Goal: Book appointment/travel/reservation

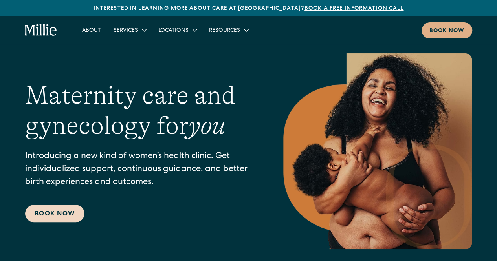
click at [55, 209] on link "Book Now" at bounding box center [54, 213] width 59 height 17
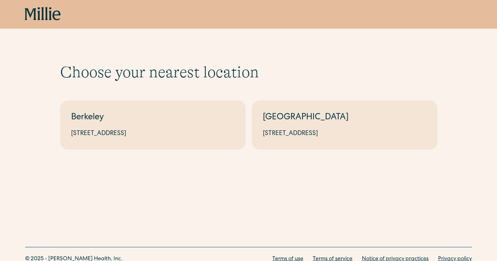
click at [115, 152] on div "Choose your nearest location Shows if there's no parameters Berkeley 2999 Regen…" at bounding box center [248, 93] width 497 height 187
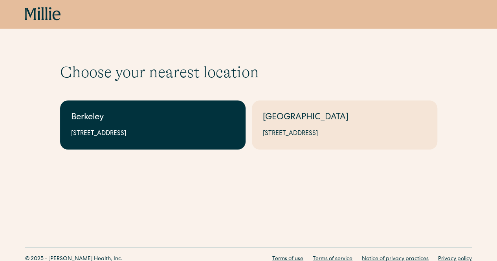
click at [130, 124] on div "Berkeley" at bounding box center [152, 118] width 163 height 13
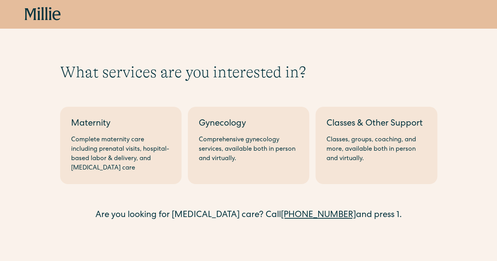
click at [130, 124] on div "Maternity" at bounding box center [120, 124] width 99 height 13
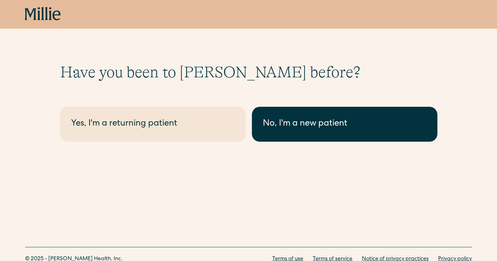
click at [287, 121] on div "No, I'm a new patient" at bounding box center [344, 124] width 163 height 13
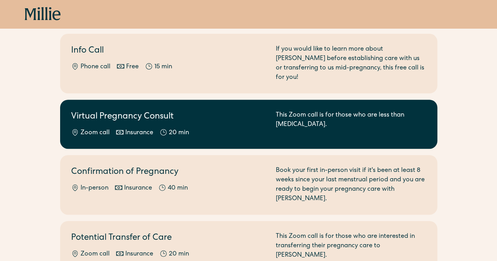
scroll to position [51, 0]
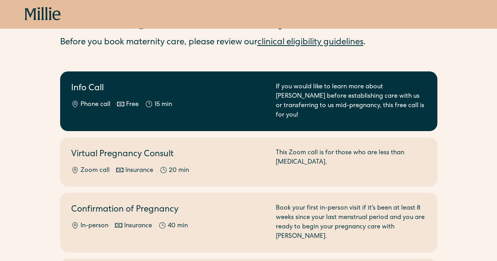
click at [283, 93] on div "If you would like to learn more about Millie before establishing care with us o…" at bounding box center [351, 101] width 150 height 38
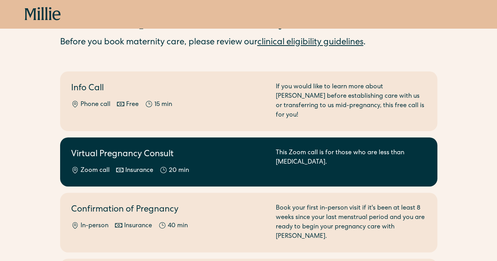
click at [230, 154] on div "Virtual Pregnancy Consult Zoom call Insurance 20 min" at bounding box center [168, 161] width 195 height 27
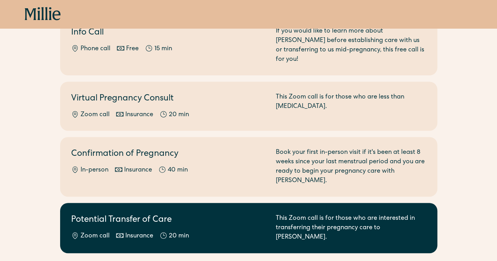
scroll to position [0, 0]
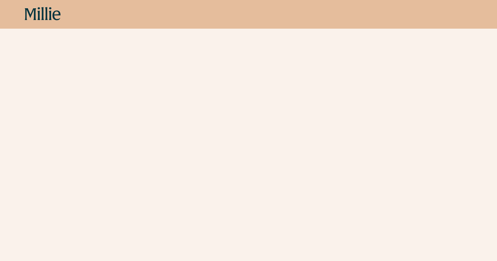
scroll to position [286, 0]
